Goal: Task Accomplishment & Management: Complete application form

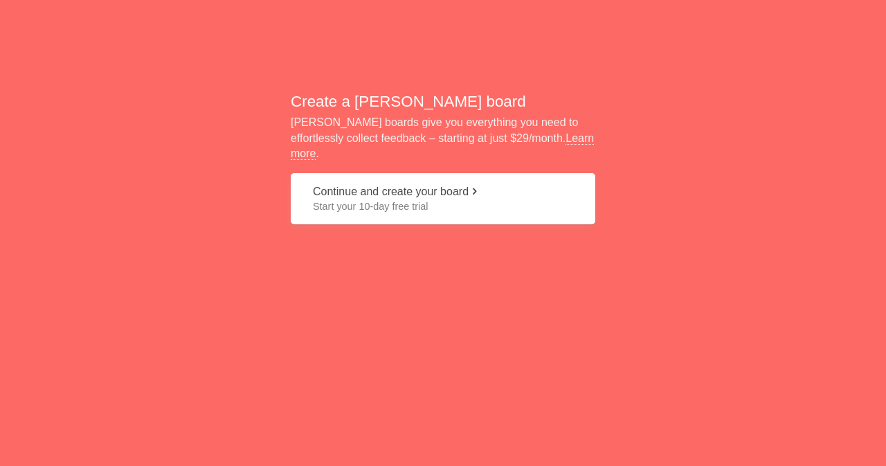
click at [445, 186] on button "Continue and create your board Start your 10-day free trial" at bounding box center [443, 199] width 304 height 52
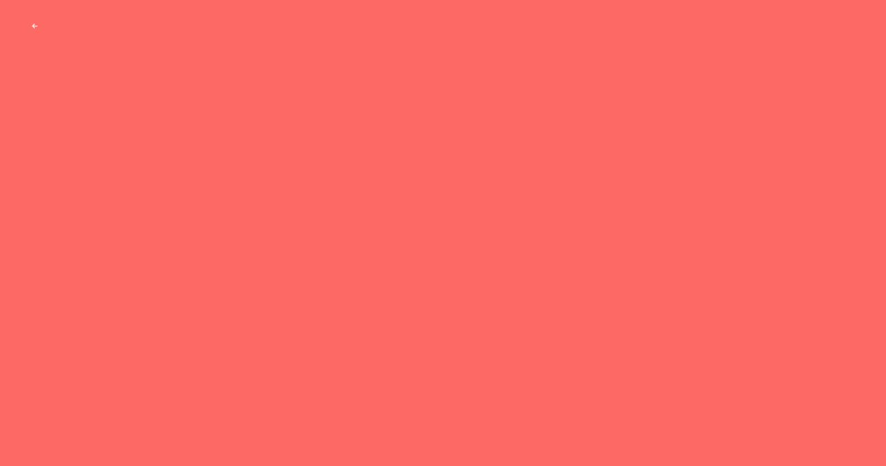
click at [382, 105] on button "Get product feedback from your team and customers" at bounding box center [443, 111] width 304 height 52
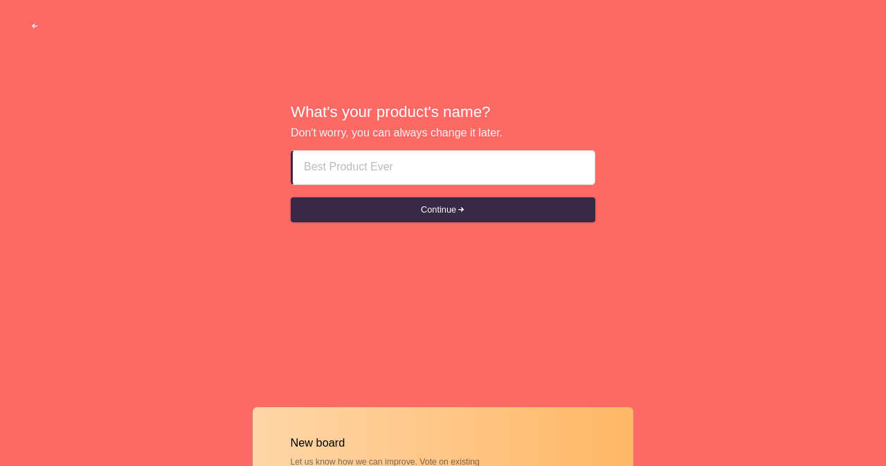
paste input "housewife Paid Sex In [GEOGRAPHIC_DATA] fuj # +971552522994 #Fujairah fuj Call …"
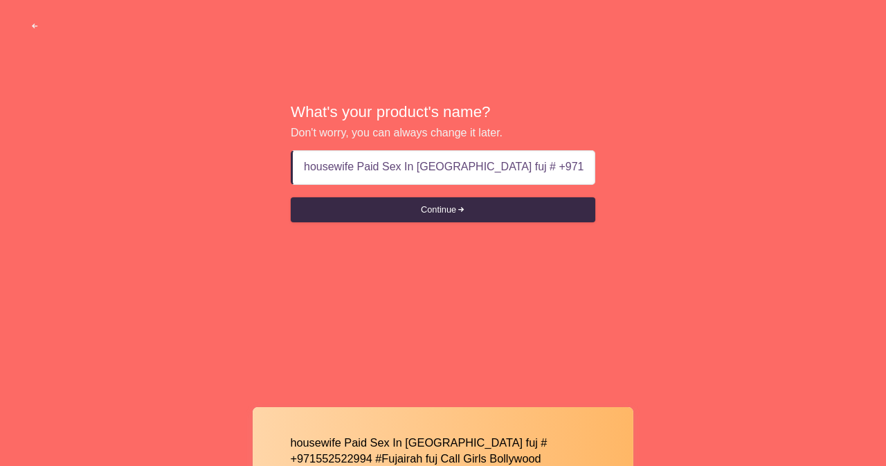
scroll to position [0, 137]
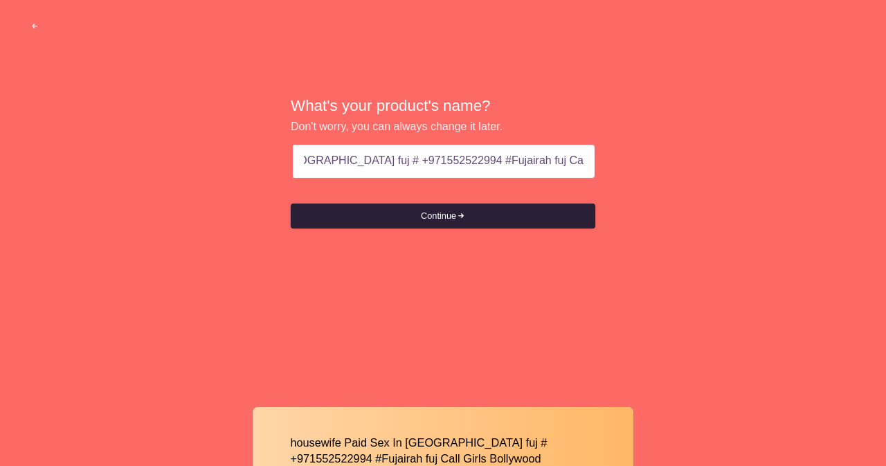
click at [412, 203] on button "Continue" at bounding box center [443, 215] width 304 height 25
click at [413, 215] on button "Continue" at bounding box center [443, 215] width 304 height 25
click at [465, 217] on span "submit" at bounding box center [460, 216] width 9 height 9
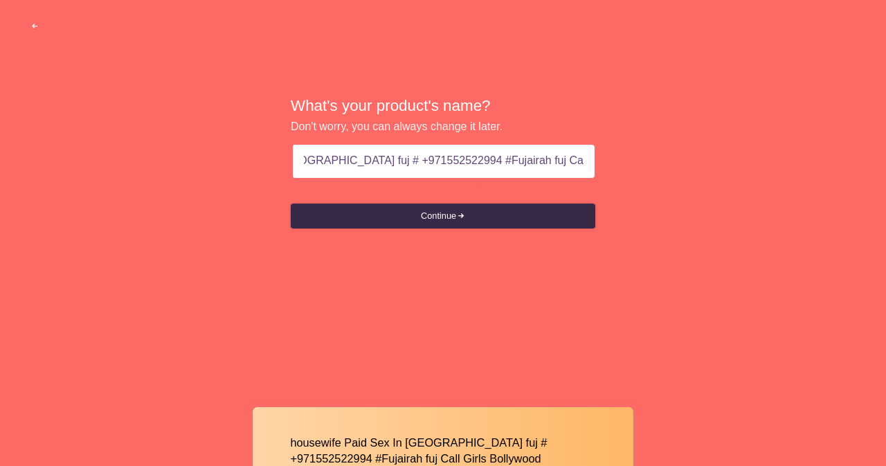
drag, startPoint x: 331, startPoint y: 158, endPoint x: 677, endPoint y: 149, distance: 346.1
click at [677, 149] on div "What's your product's name? Don't worry, you can always change it later. housew…" at bounding box center [443, 163] width 886 height 326
type input "housewife Paid Sex In [GEOGRAPHIC_DATA] fuj"
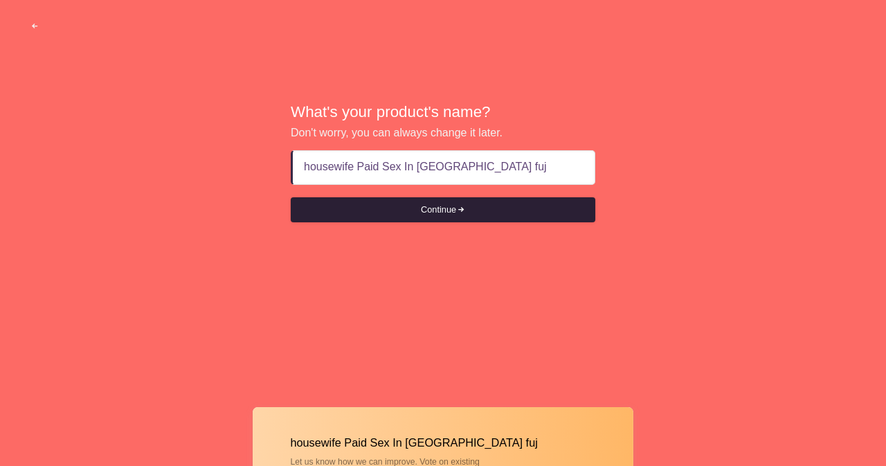
click at [457, 214] on button "Continue" at bounding box center [443, 209] width 304 height 25
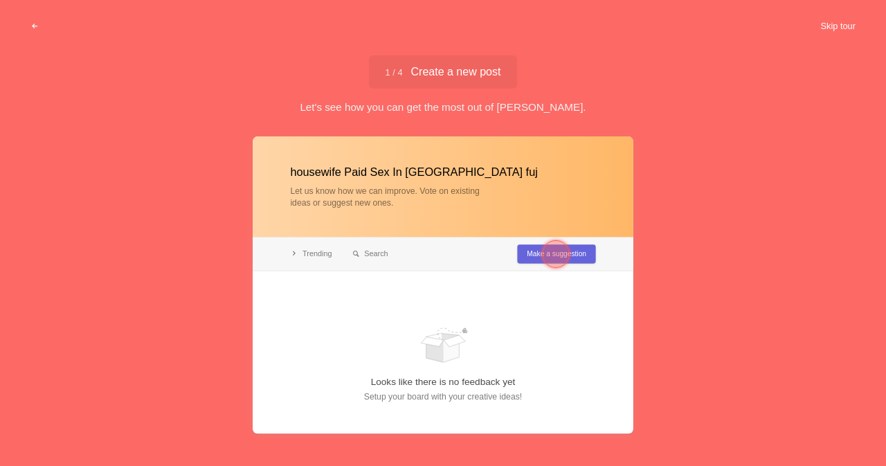
click at [824, 30] on button "Skip tour" at bounding box center [837, 26] width 69 height 25
